Goal: Information Seeking & Learning: Get advice/opinions

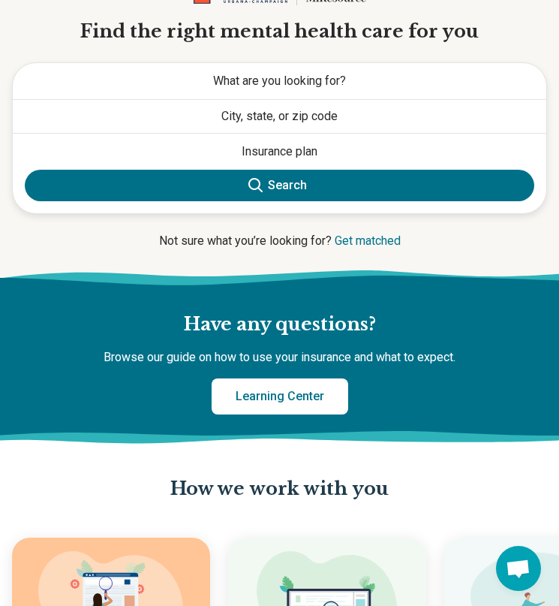
scroll to position [77, 0]
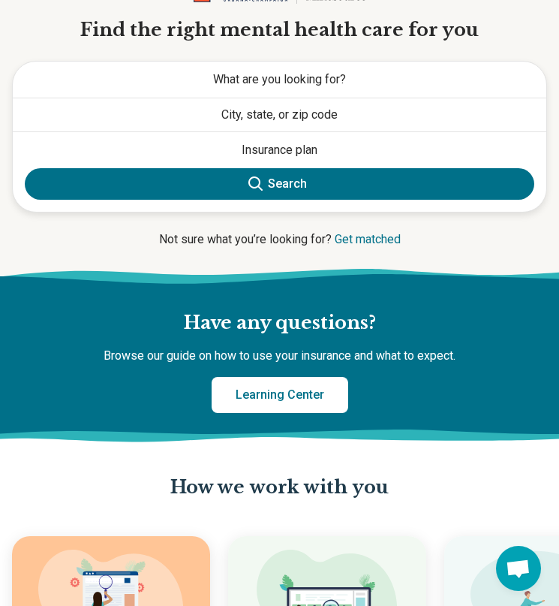
click at [303, 113] on button "City, state, or zip code" at bounding box center [280, 114] width 534 height 33
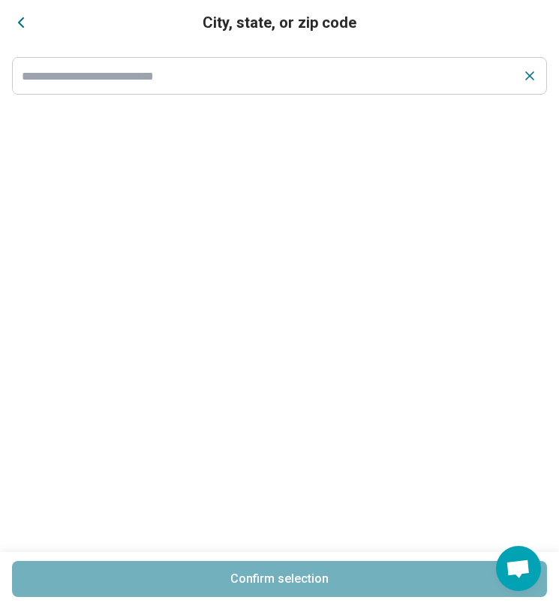
click at [251, 73] on input at bounding box center [263, 76] width 501 height 36
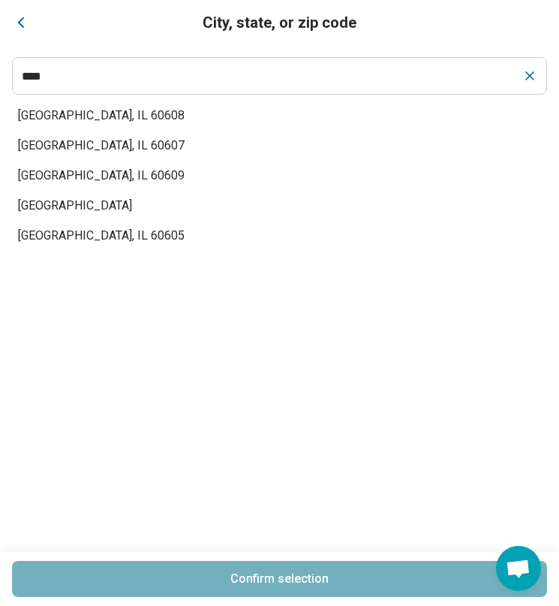
type input "****"
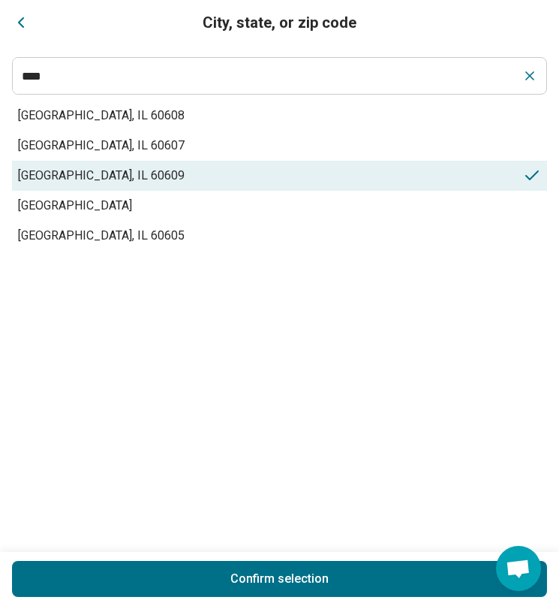
click at [122, 173] on span "[GEOGRAPHIC_DATA], IL 60609" at bounding box center [270, 176] width 505 height 18
click at [204, 568] on button "Confirm selection" at bounding box center [279, 579] width 535 height 36
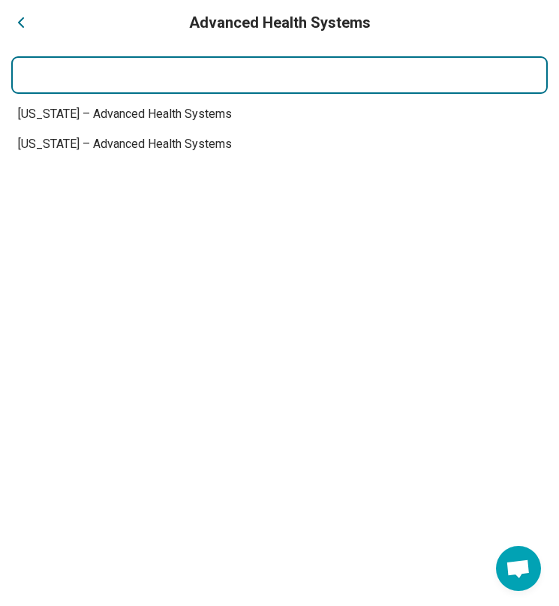
click at [179, 84] on input at bounding box center [279, 75] width 535 height 36
type input "*"
type input "**********"
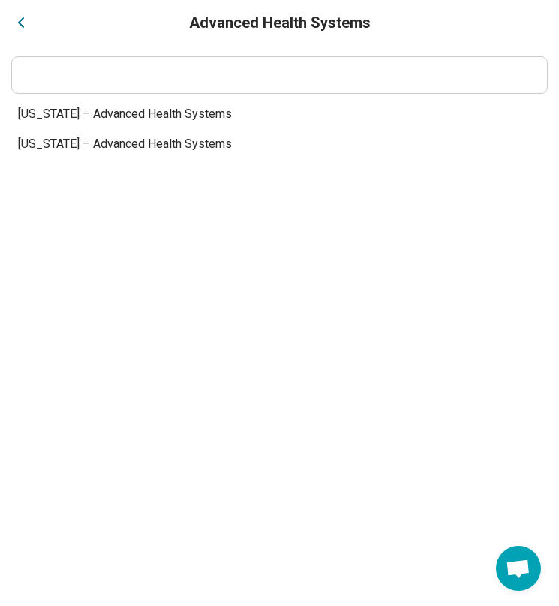
click at [24, 30] on icon "Back" at bounding box center [21, 23] width 18 height 18
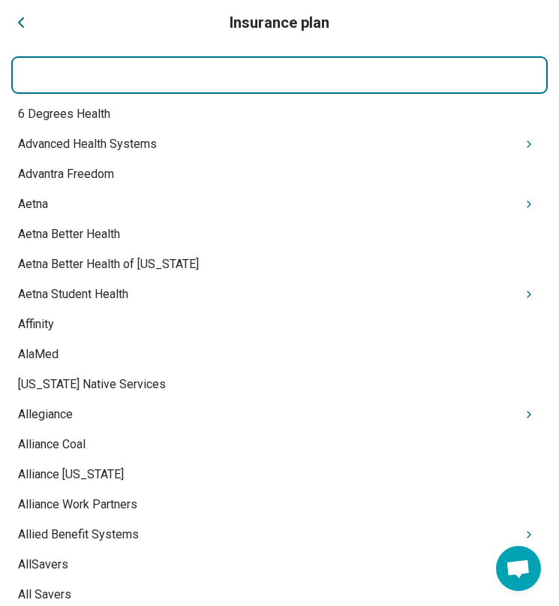
click at [92, 91] on input at bounding box center [279, 75] width 535 height 36
type input "**********"
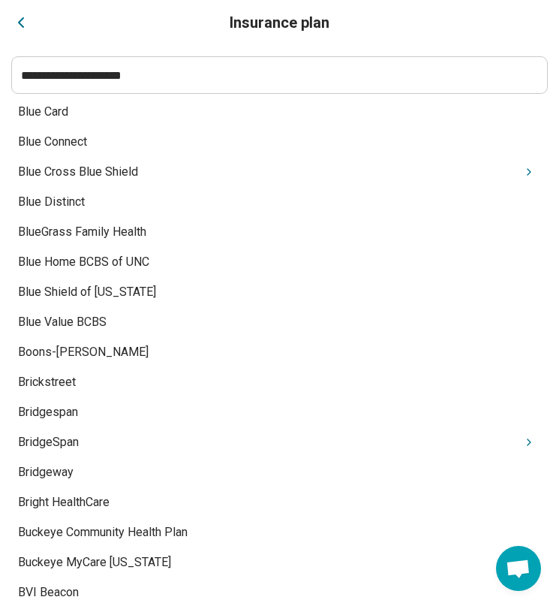
scroll to position [1855, 0]
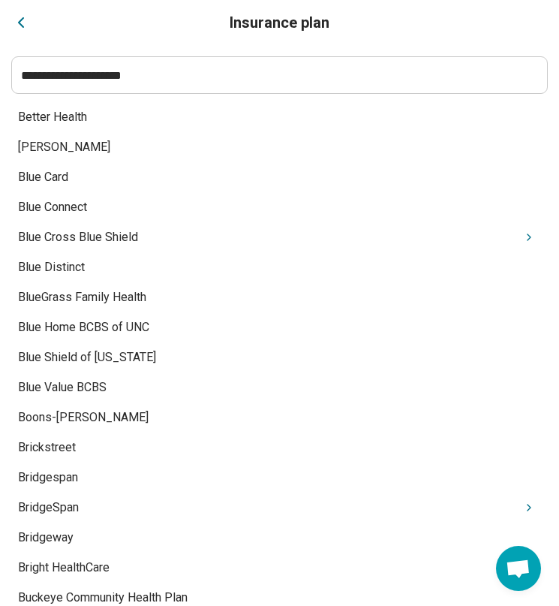
click at [116, 235] on div "Blue Cross Blue Shield" at bounding box center [279, 237] width 535 height 30
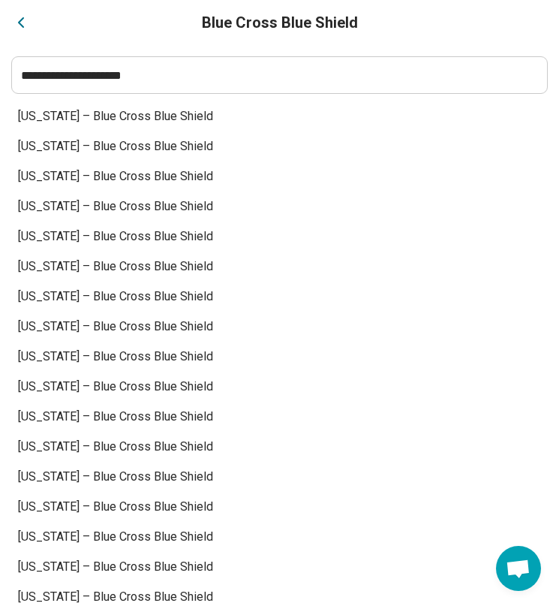
scroll to position [0, 0]
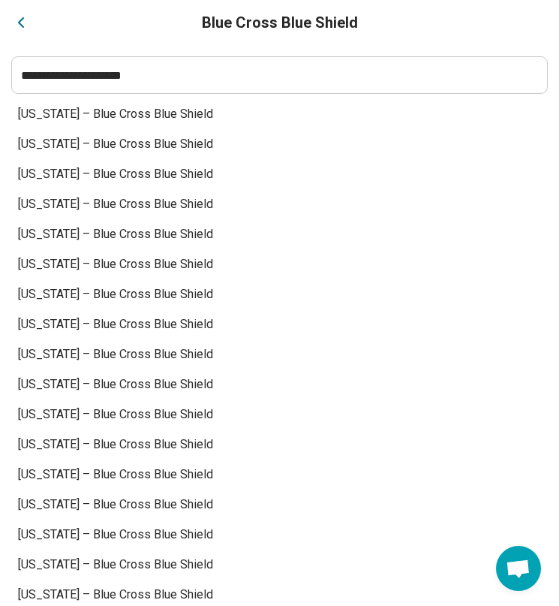
click at [59, 114] on div "[US_STATE] – Blue Cross Blue Shield" at bounding box center [279, 114] width 535 height 30
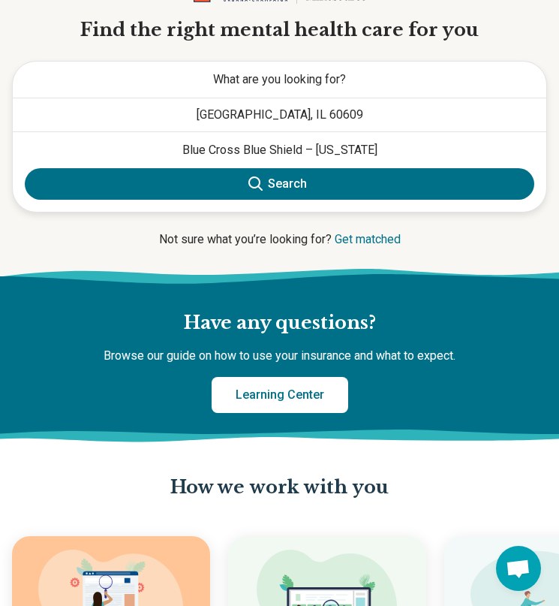
click at [288, 78] on span "What are you looking for?" at bounding box center [279, 79] width 133 height 14
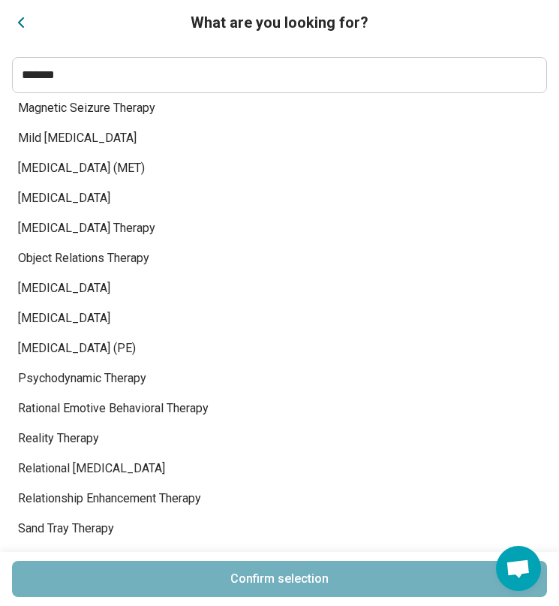
scroll to position [1529, 0]
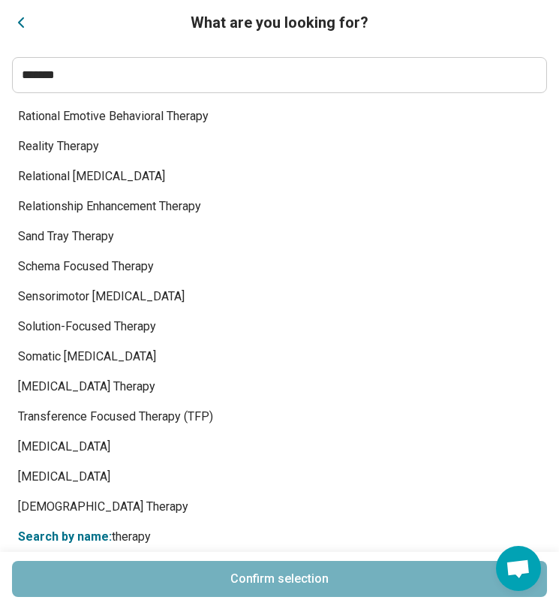
type input "*******"
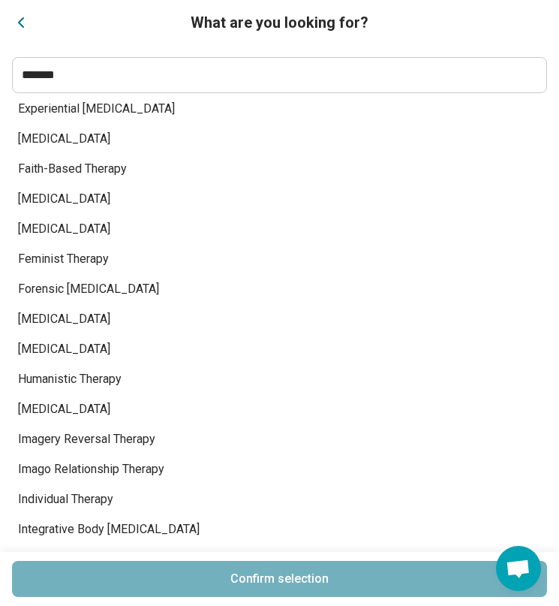
scroll to position [0, 0]
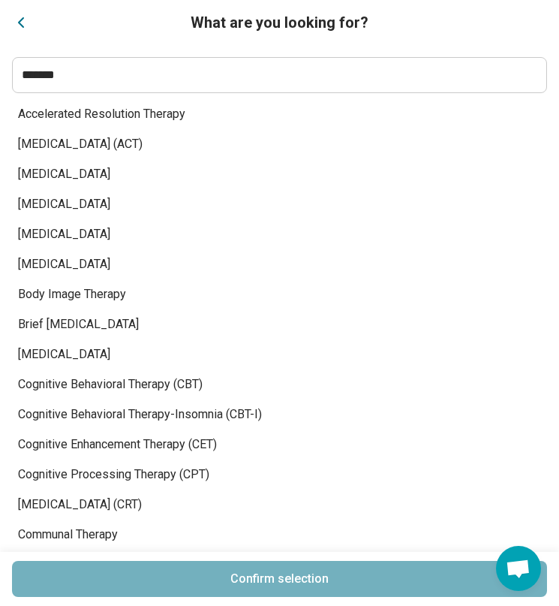
click at [21, 32] on button "Close" at bounding box center [21, 22] width 18 height 21
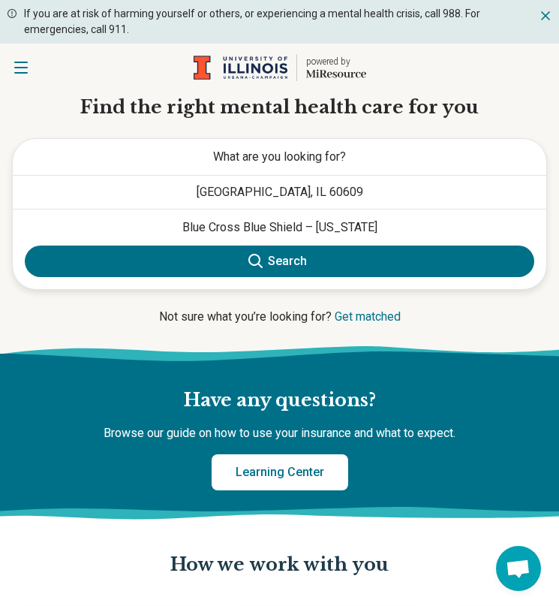
click at [236, 261] on button "Search" at bounding box center [280, 261] width 510 height 32
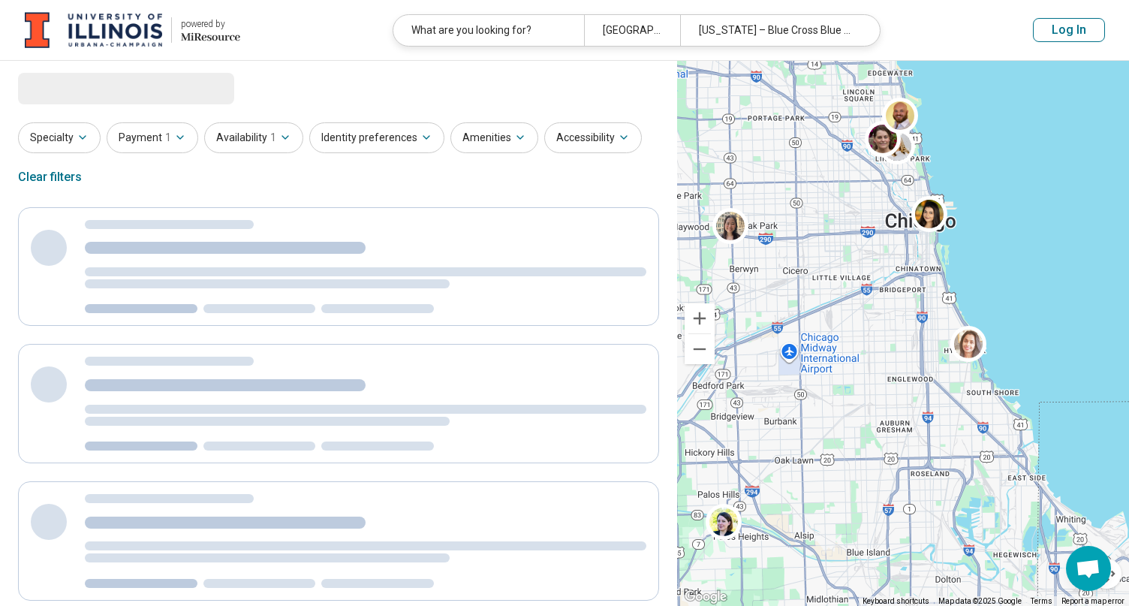
click at [471, 178] on div "Specialty Payment 1 Availability 1 Identity preferences Amenities Accessibility…" at bounding box center [338, 158] width 641 height 73
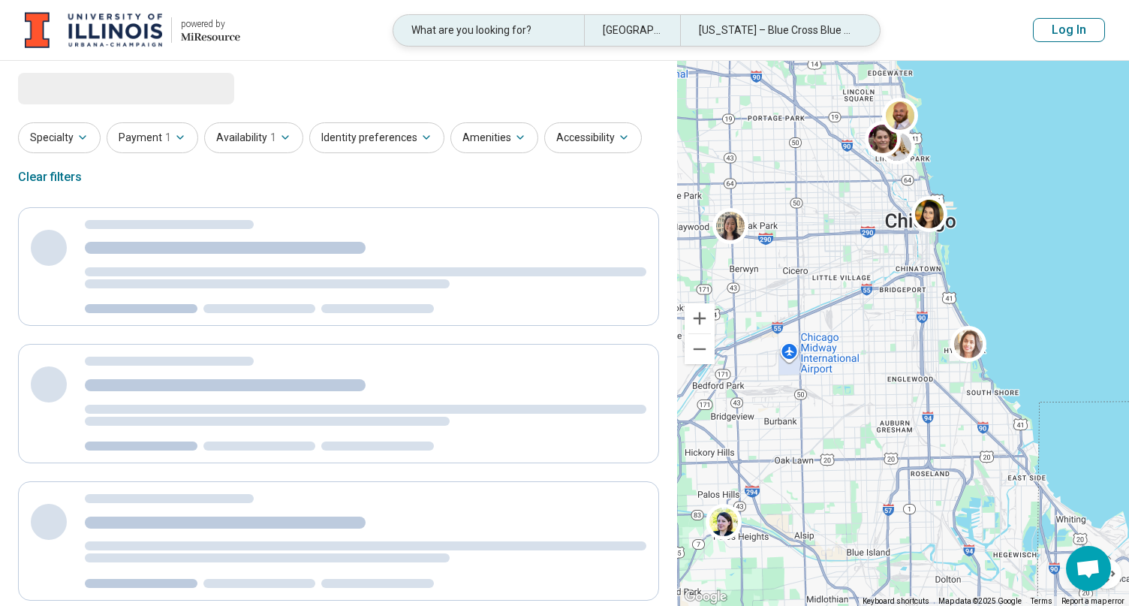
click at [559, 30] on div "[GEOGRAPHIC_DATA], IL 60609" at bounding box center [631, 30] width 95 height 31
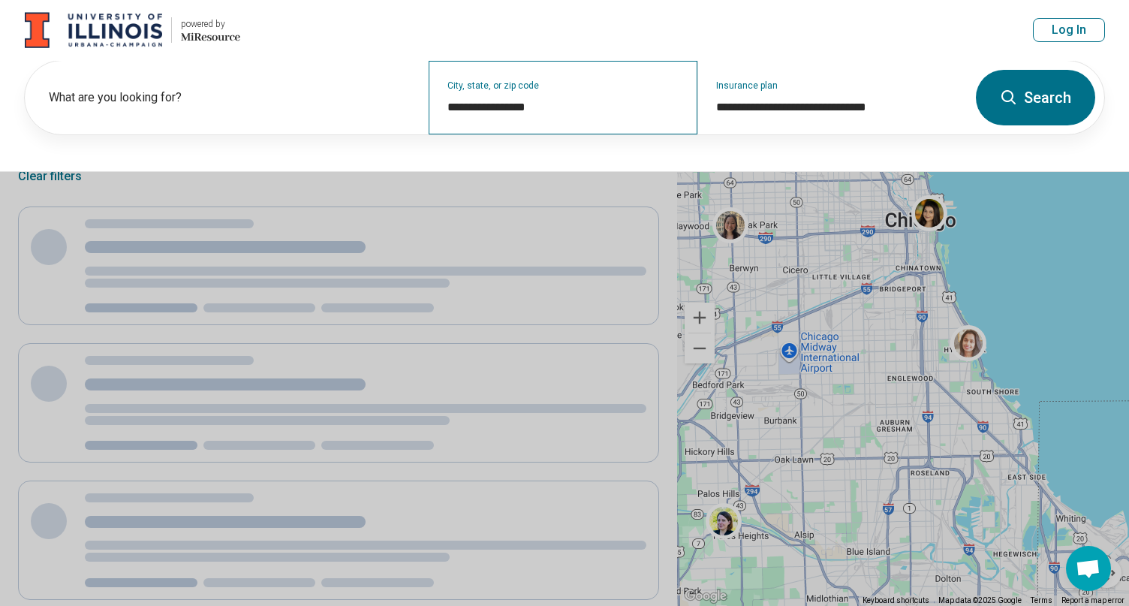
click at [528, 89] on div "**********" at bounding box center [563, 98] width 269 height 74
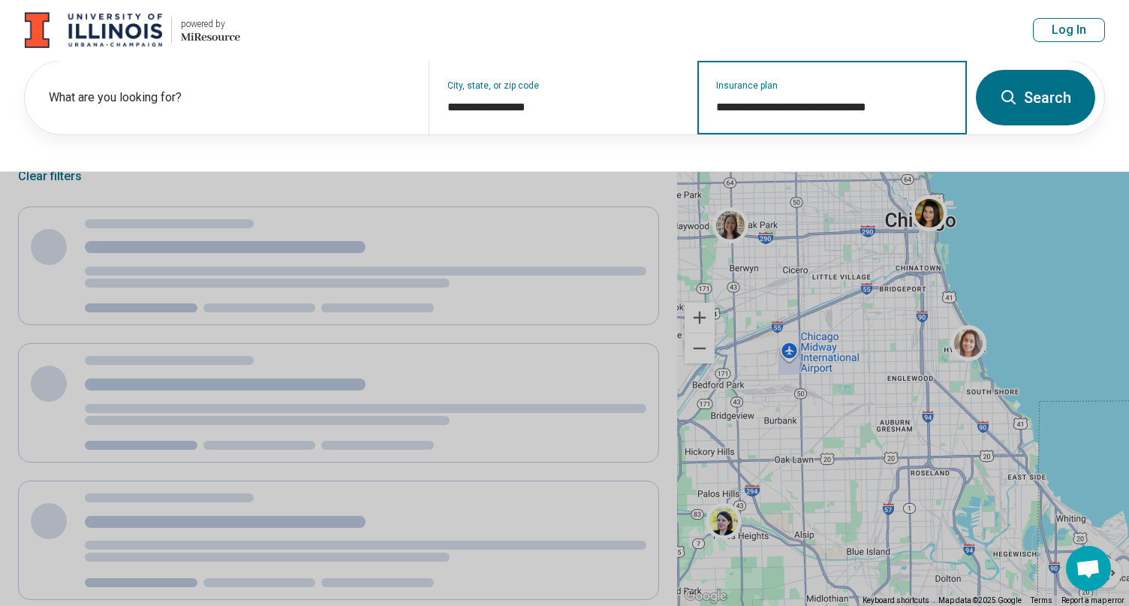
click at [559, 100] on input "**********" at bounding box center [832, 107] width 233 height 18
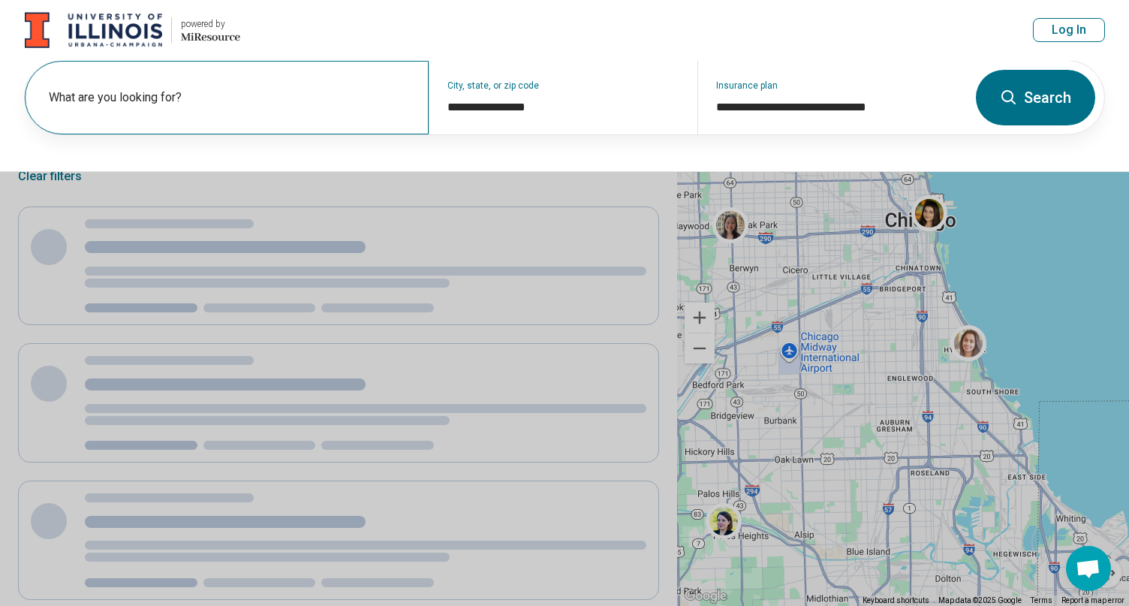
click at [330, 97] on label "What are you looking for?" at bounding box center [230, 98] width 362 height 18
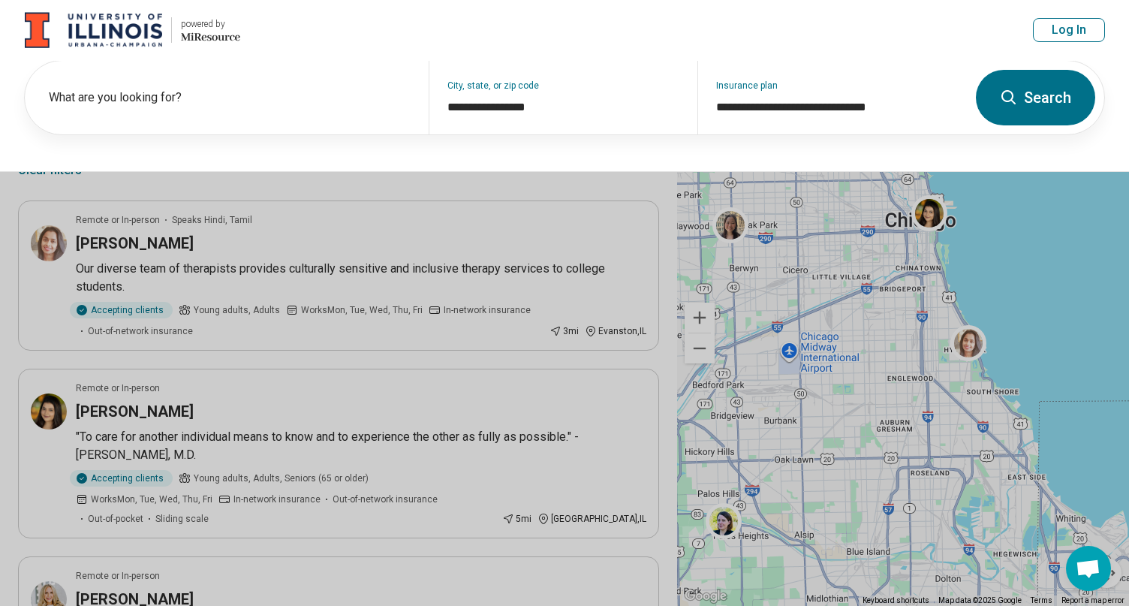
click at [517, 252] on button at bounding box center [564, 303] width 1129 height 606
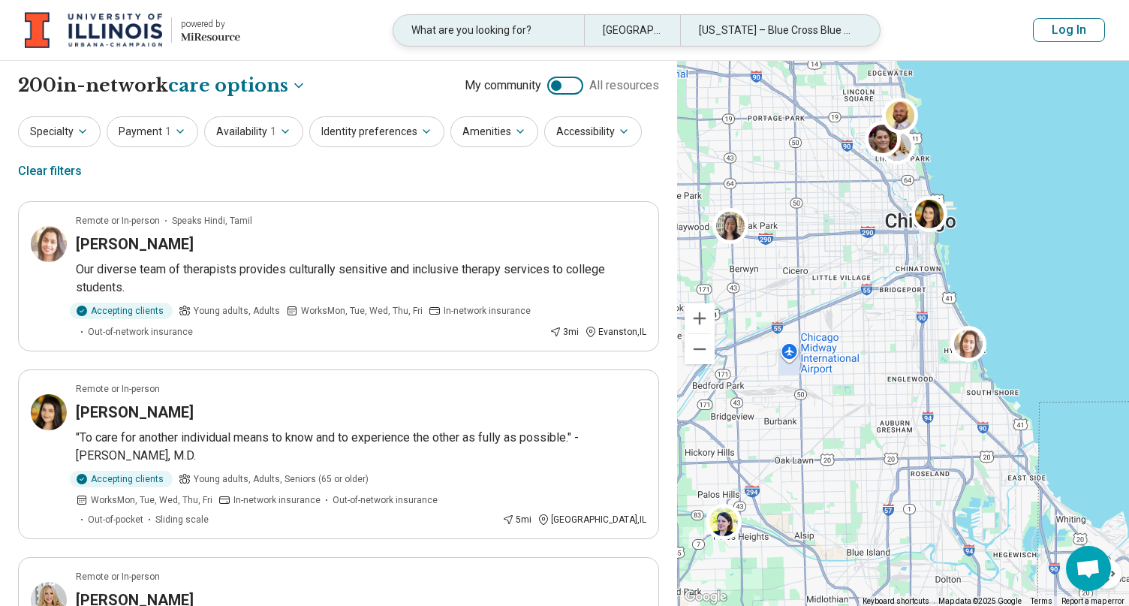
click at [466, 35] on div "What are you looking for?" at bounding box center [488, 30] width 191 height 31
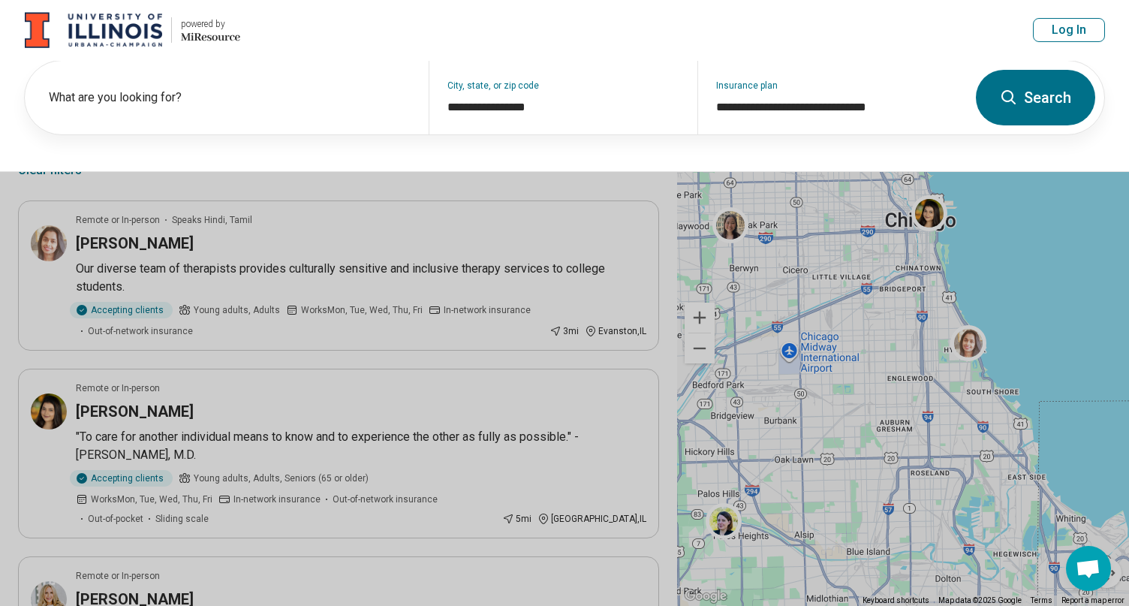
click at [559, 7] on header "powered by Miresource logo What are you looking for? [GEOGRAPHIC_DATA] [US_STAT…" at bounding box center [564, 30] width 1129 height 61
click at [540, 266] on button at bounding box center [564, 303] width 1129 height 606
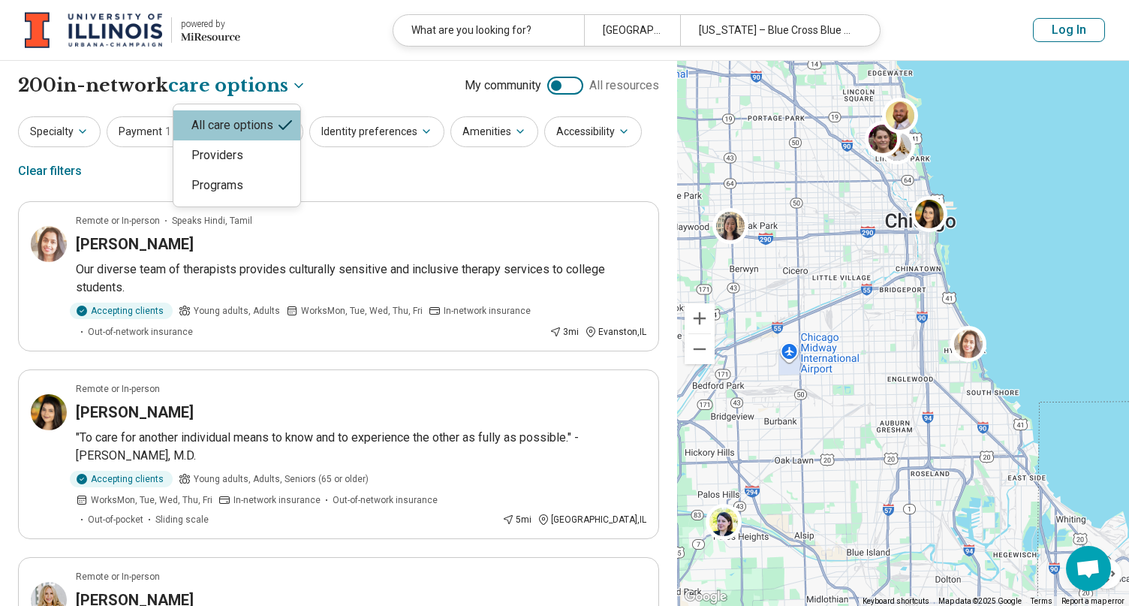
click at [382, 129] on button "Identity preferences" at bounding box center [376, 131] width 135 height 31
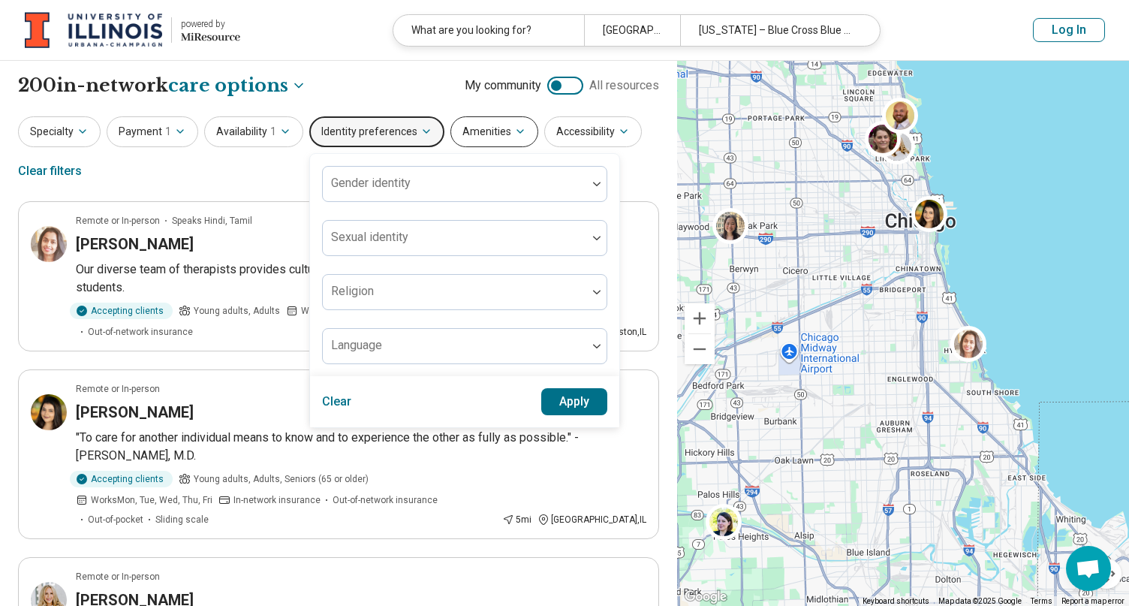
click at [473, 129] on button "Amenities" at bounding box center [494, 131] width 88 height 31
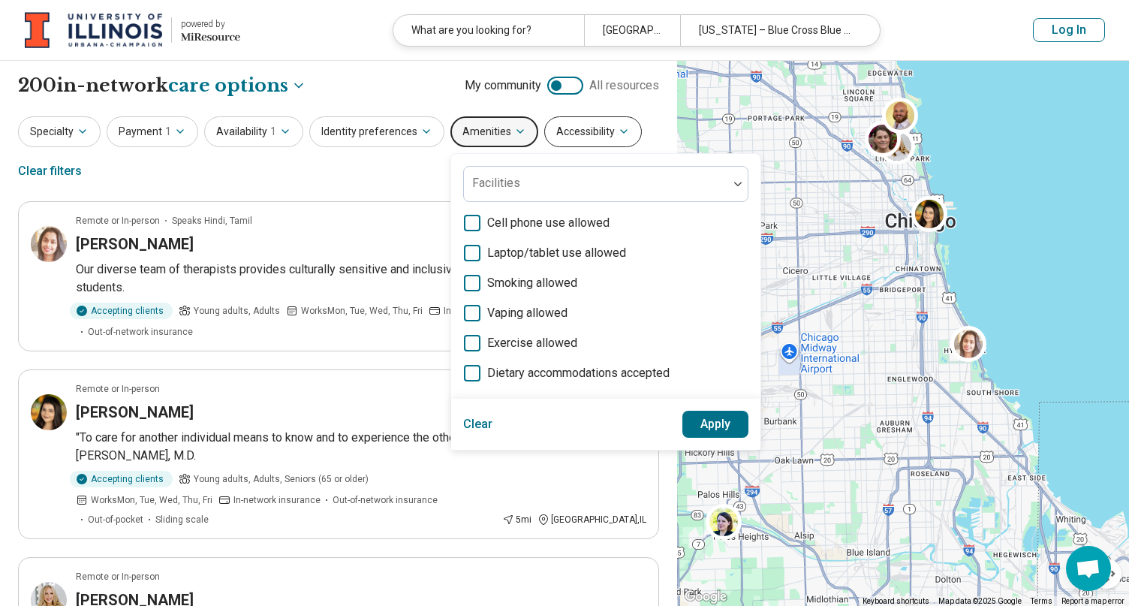
click at [559, 134] on button "Accessibility" at bounding box center [593, 131] width 98 height 31
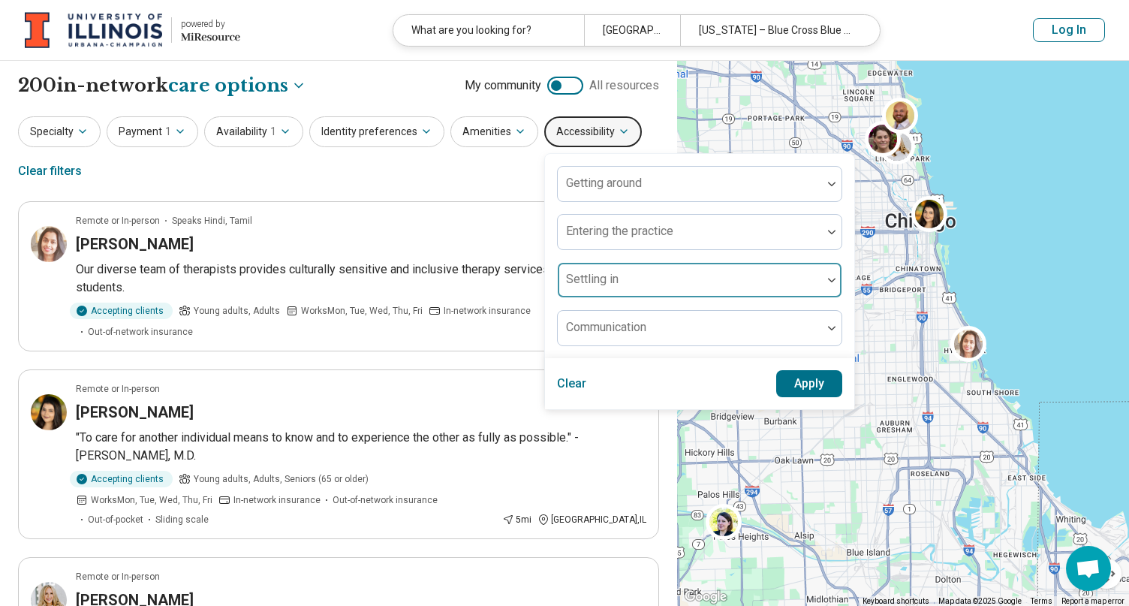
click at [559, 286] on div at bounding box center [690, 286] width 252 height 21
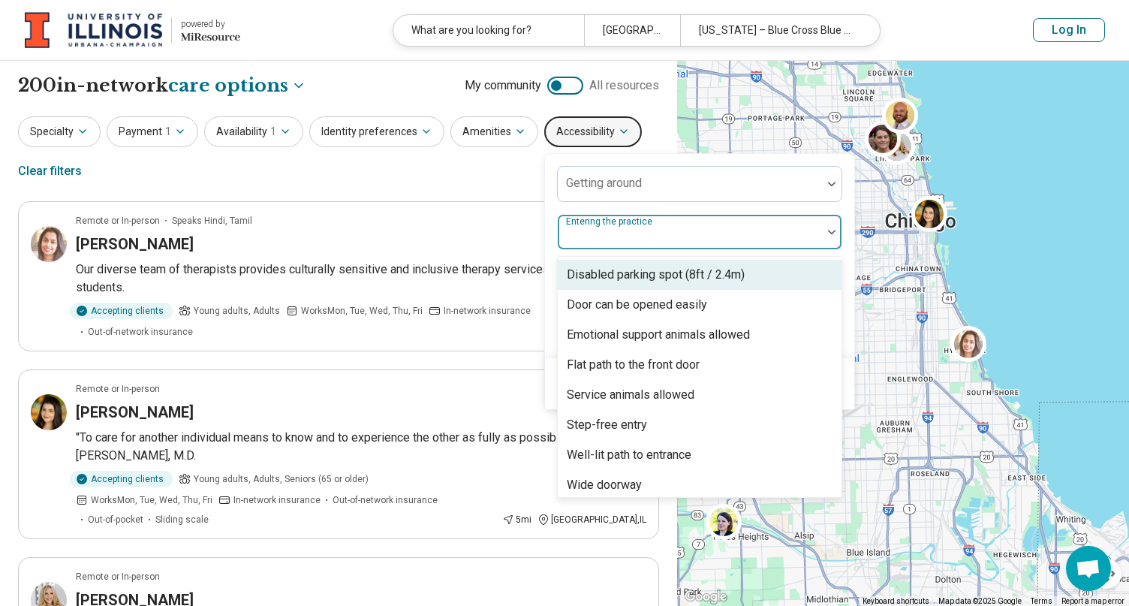
click at [559, 245] on div at bounding box center [690, 237] width 252 height 21
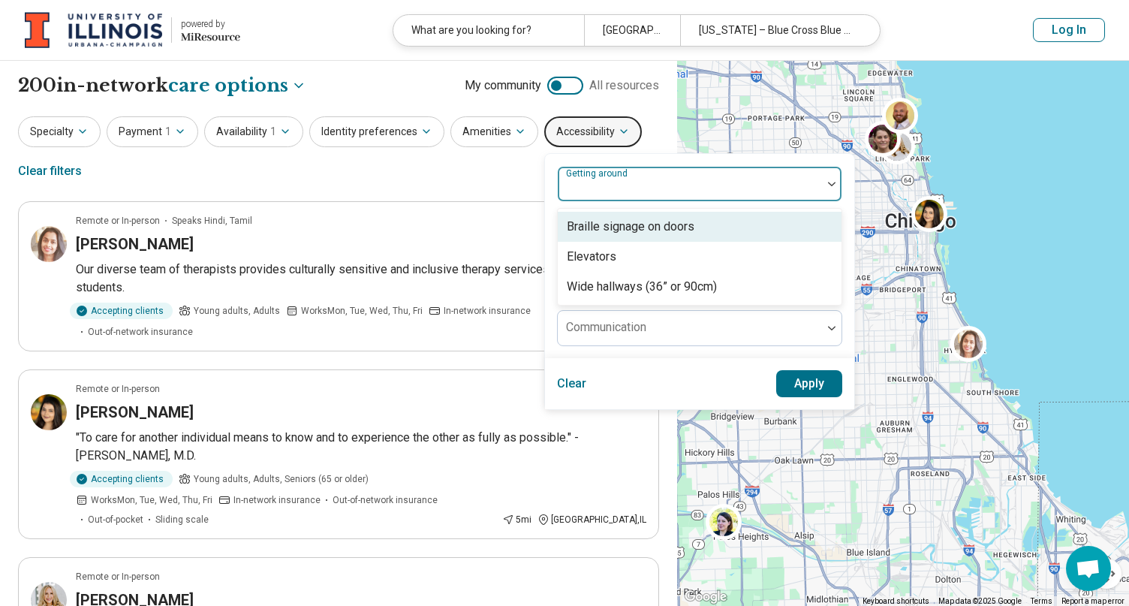
click at [559, 182] on div "Getting around" at bounding box center [699, 184] width 285 height 36
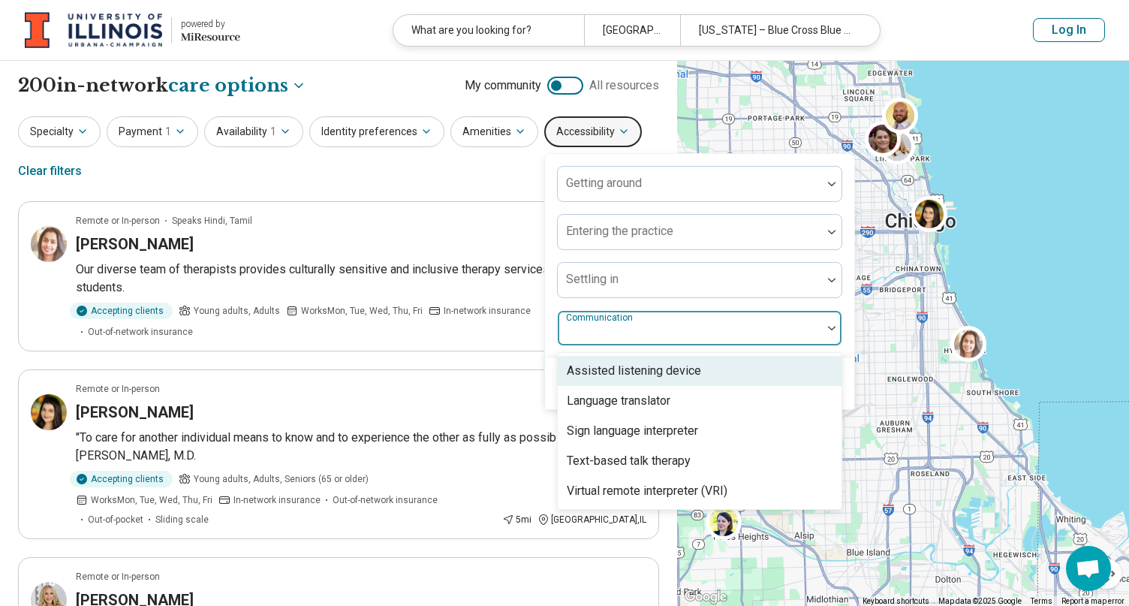
click at [559, 326] on div "Communication" at bounding box center [699, 328] width 285 height 36
click at [487, 164] on div "Specialty Payment 1 Availability 1 Identity preferences Amenities Accessibility…" at bounding box center [338, 152] width 641 height 73
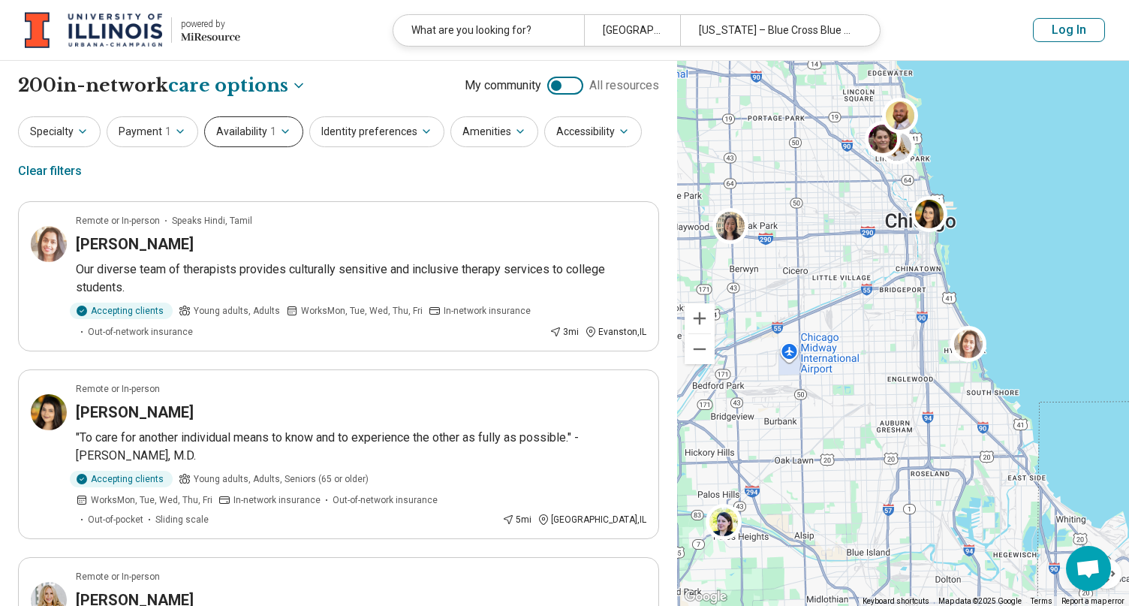
click at [245, 146] on button "Availability 1" at bounding box center [253, 131] width 99 height 31
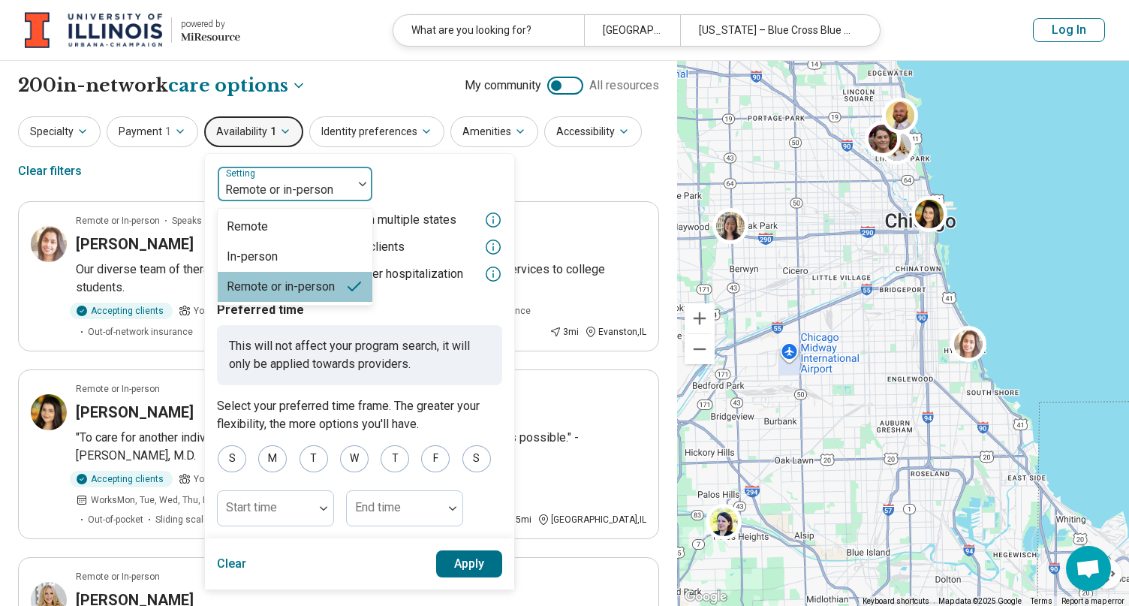
click at [272, 193] on div at bounding box center [285, 189] width 123 height 21
click at [275, 218] on div "Remote" at bounding box center [295, 227] width 155 height 30
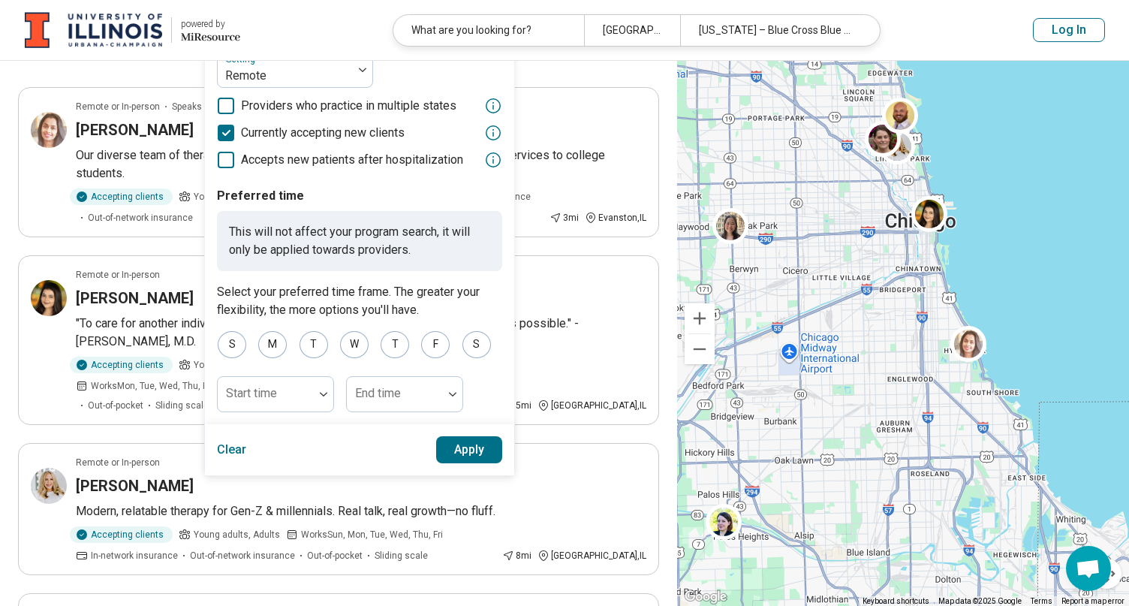
click at [453, 456] on button "Apply" at bounding box center [469, 449] width 67 height 27
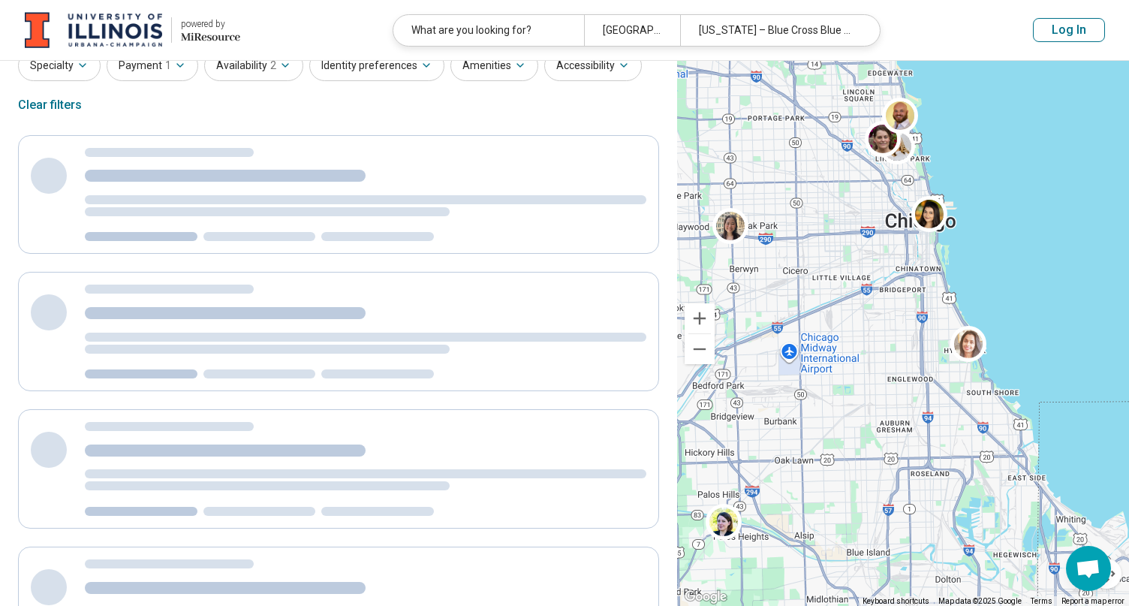
scroll to position [14, 0]
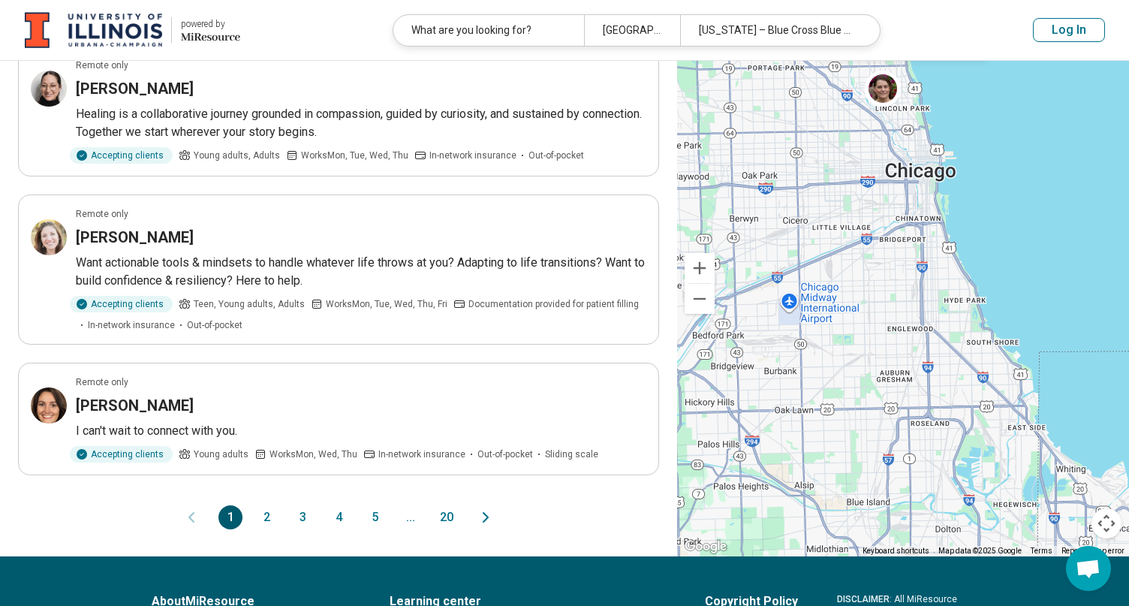
scroll to position [1404, 0]
